Goal: Transaction & Acquisition: Purchase product/service

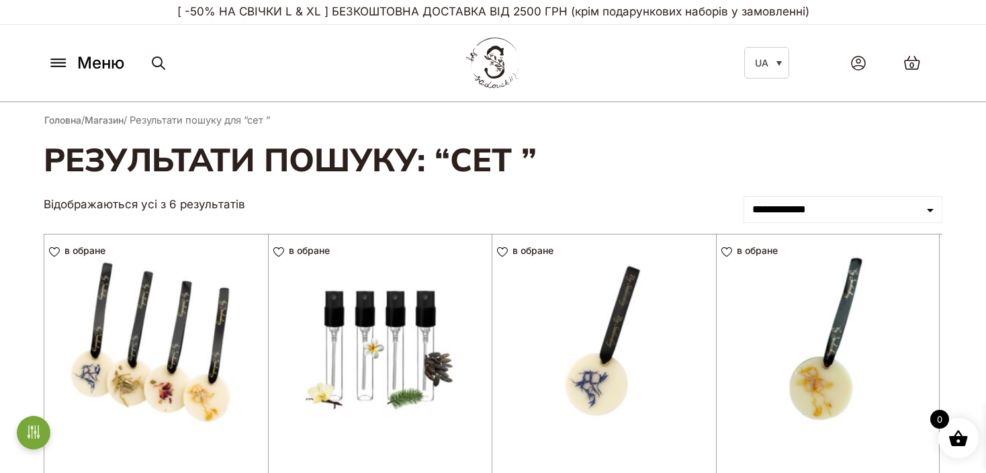
click at [51, 57] on icon at bounding box center [58, 63] width 21 height 14
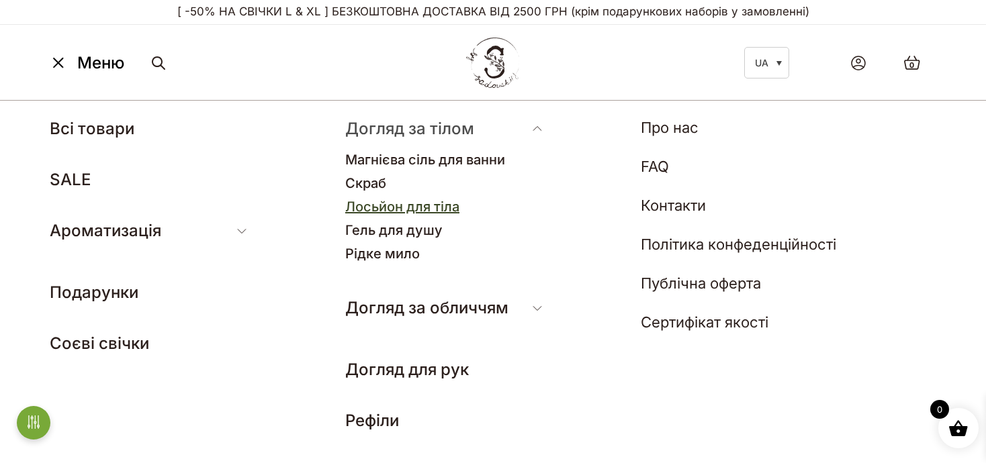
click at [404, 205] on link "Лосьйон для тіла" at bounding box center [402, 207] width 114 height 16
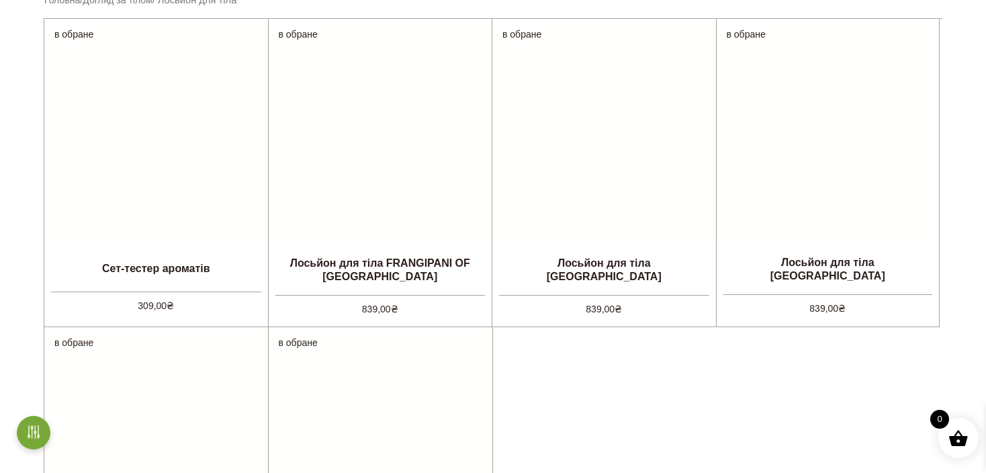
scroll to position [403, 0]
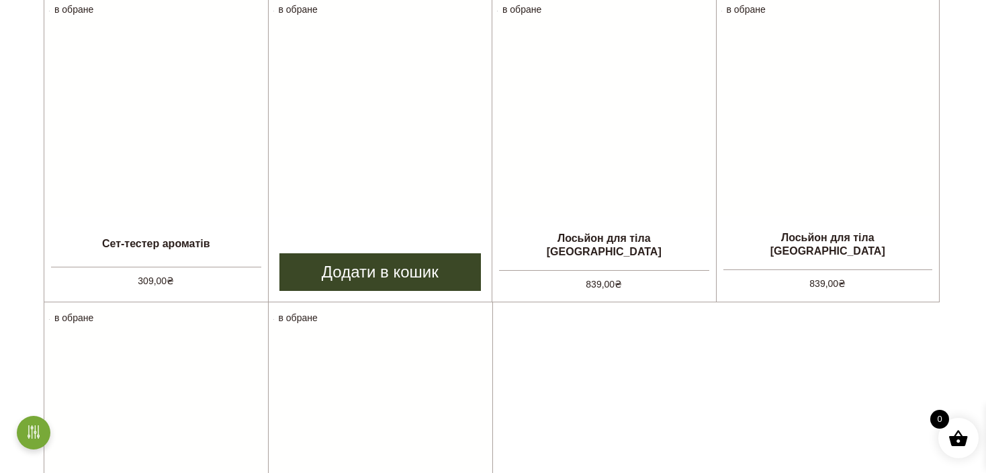
click at [442, 227] on li "в обране View wishlist Лосьйон для тіла FRANGIPANI OF BALI 839,00 ₴ Додати в ко…" at bounding box center [380, 148] width 224 height 309
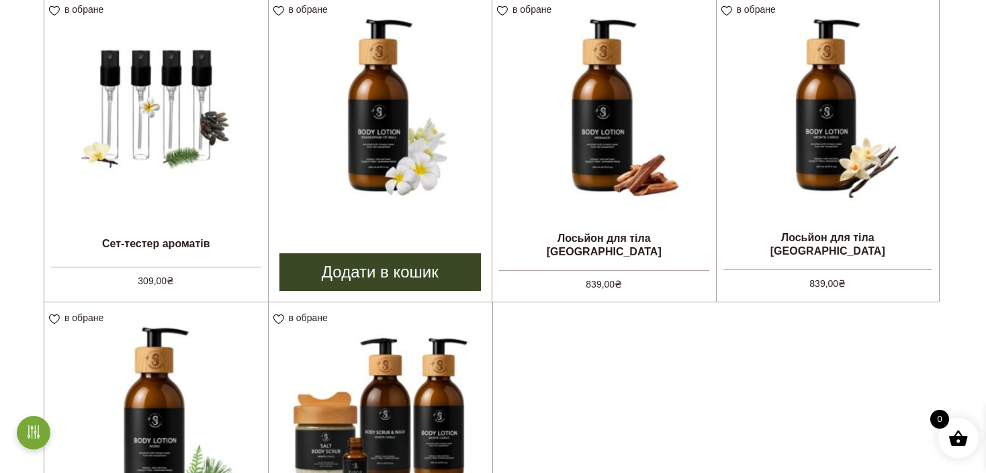
scroll to position [398, 0]
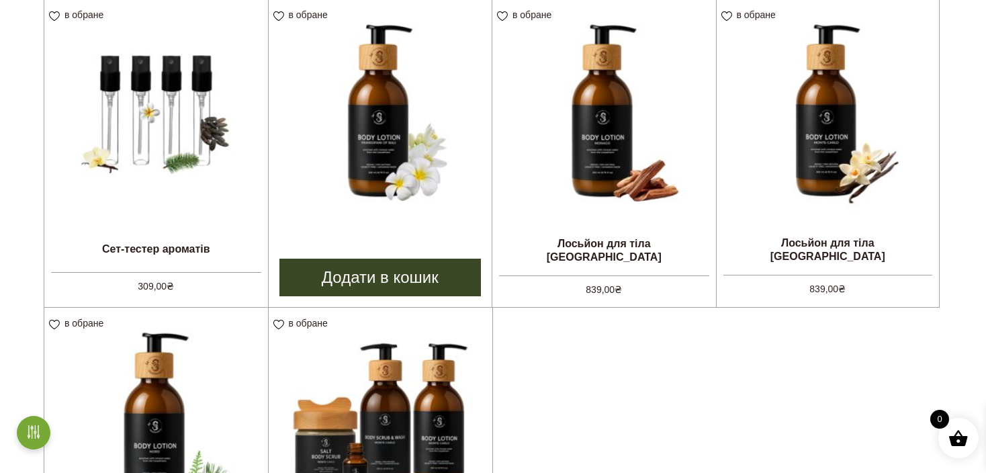
click at [416, 158] on img at bounding box center [381, 111] width 224 height 224
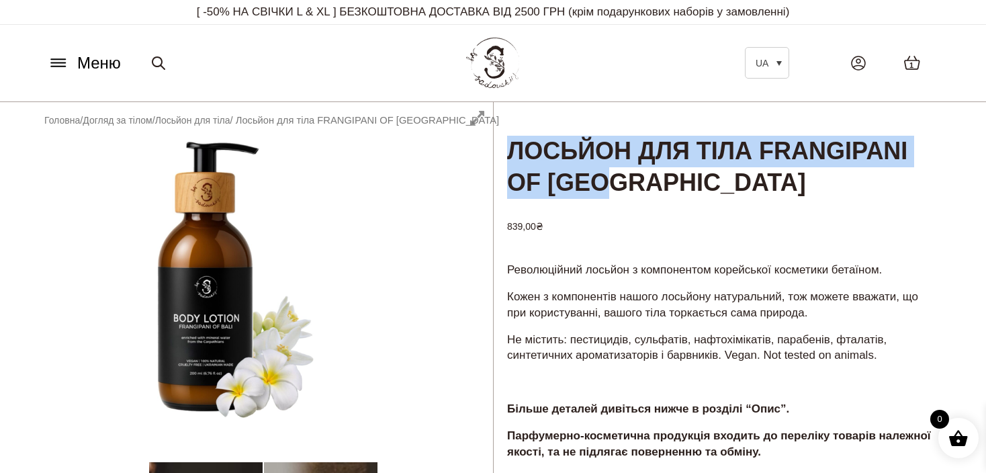
drag, startPoint x: 790, startPoint y: 189, endPoint x: 509, endPoint y: 146, distance: 284.0
click at [509, 146] on h1 "Лосьйон для тіла FRANGIPANI OF [GEOGRAPHIC_DATA]" at bounding box center [723, 151] width 459 height 98
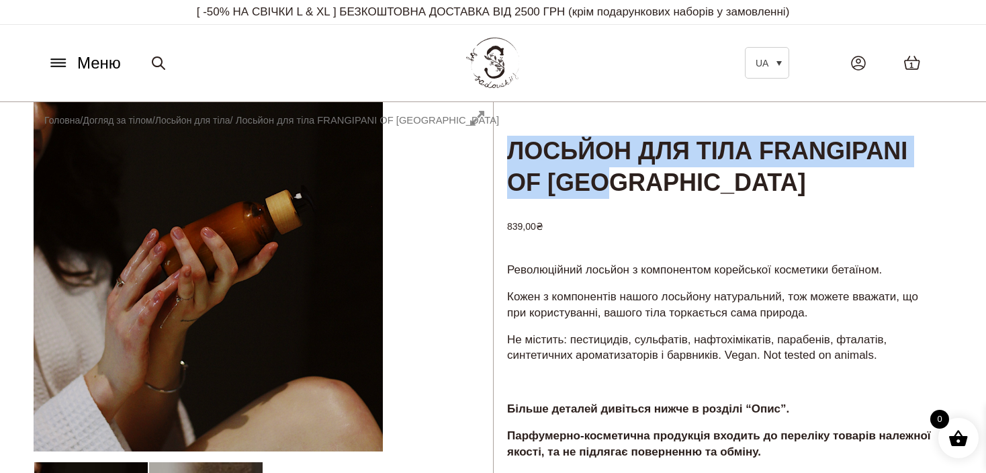
copy h1 "Лосьйон для тіла FRANGIPANI OF [GEOGRAPHIC_DATA]"
